Goal: Understand process/instructions: Learn how to perform a task or action

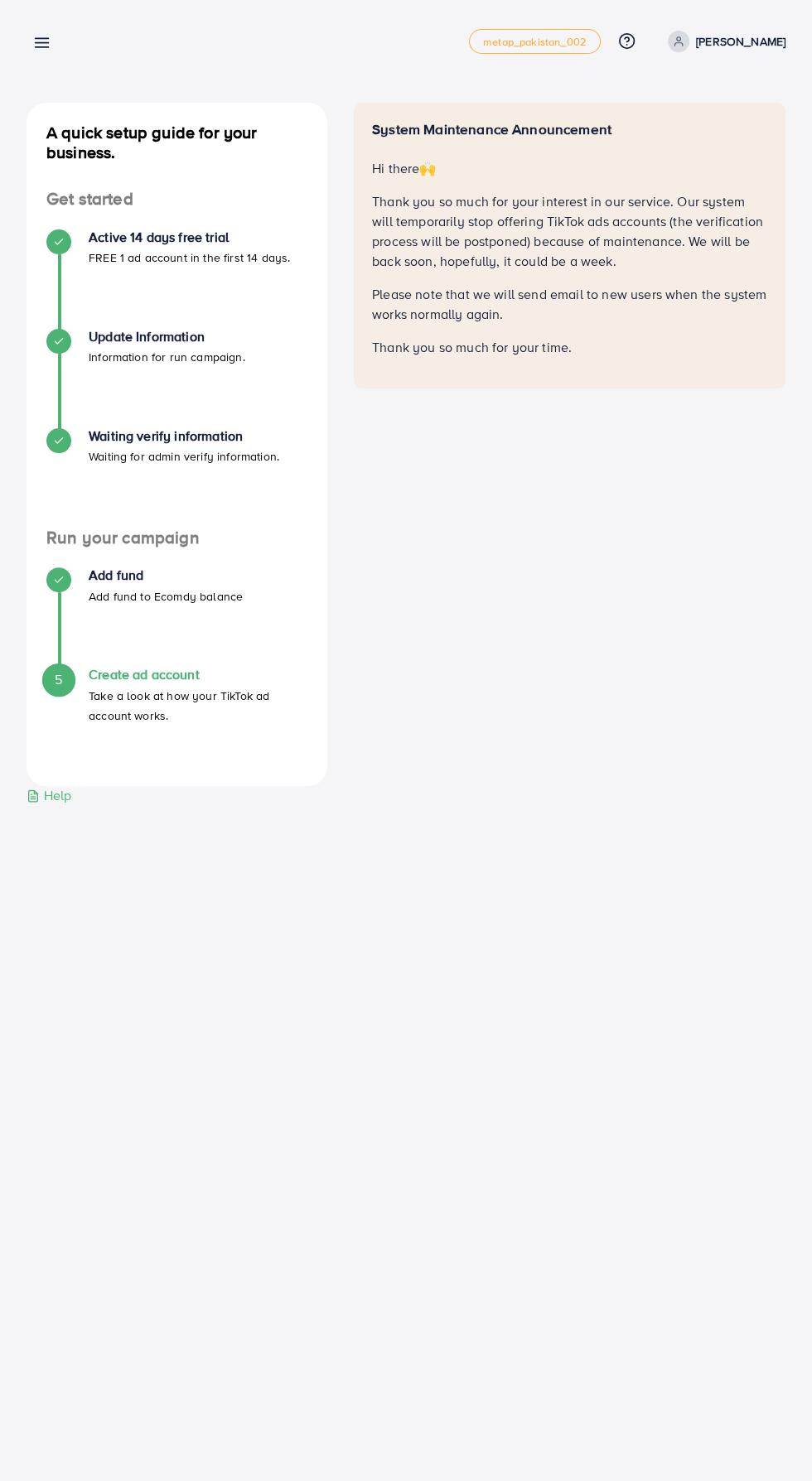
click at [64, 699] on div "5 Create ad account Take a look at how your TikTok ad account works." at bounding box center [177, 695] width 261 height 58
click at [149, 668] on h4 "Create ad account" at bounding box center [197, 674] width 218 height 16
click at [58, 679] on span "5" at bounding box center [58, 680] width 7 height 19
click at [374, 841] on div "A quick setup guide for your business. Get started Active 14 days free trial FR…" at bounding box center [406, 423] width 812 height 846
click at [409, 840] on div "A quick setup guide for your business. Get started Active 14 days free trial FR…" at bounding box center [406, 423] width 812 height 846
